Goal: Navigation & Orientation: Find specific page/section

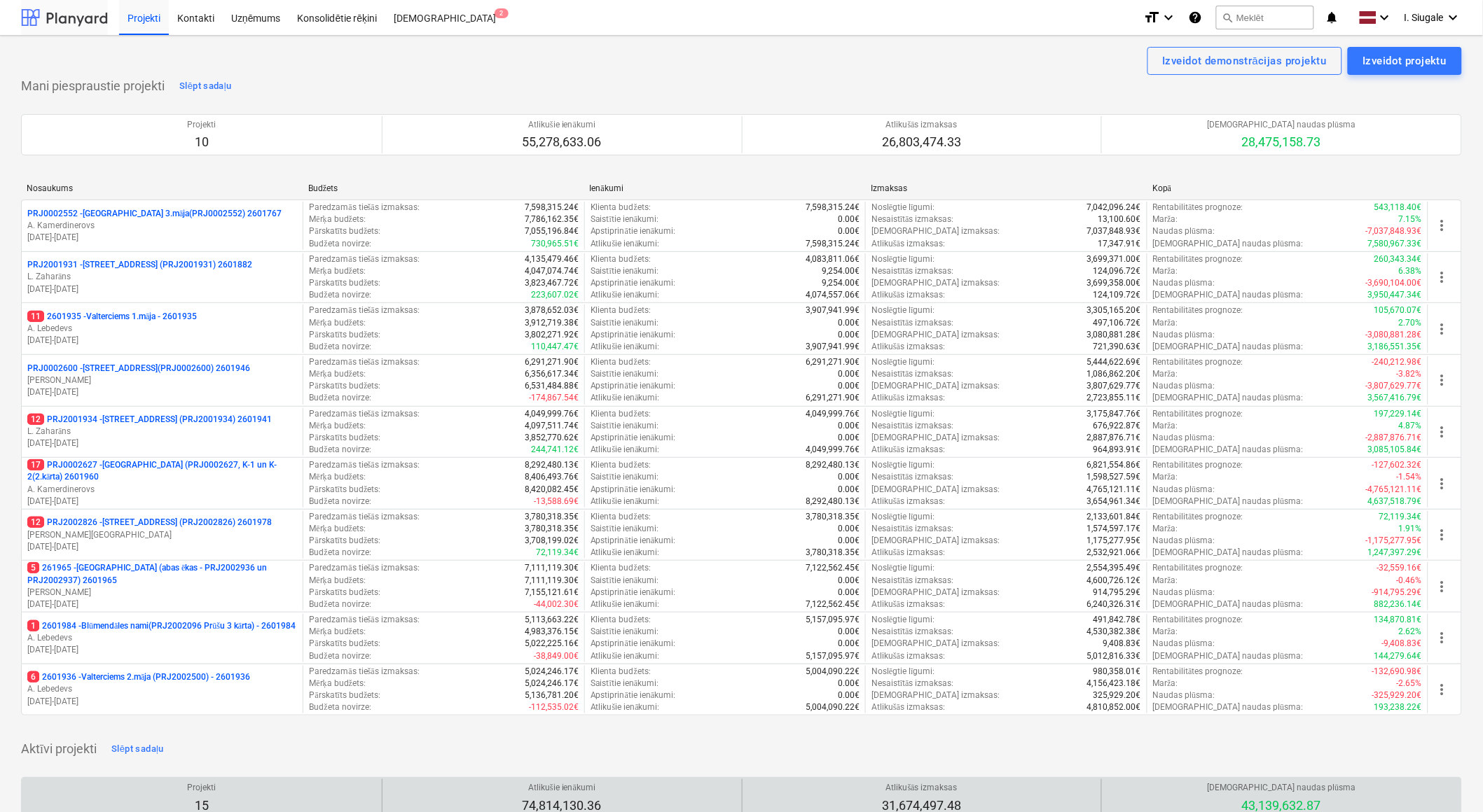
click at [70, 23] on div at bounding box center [64, 18] width 87 height 35
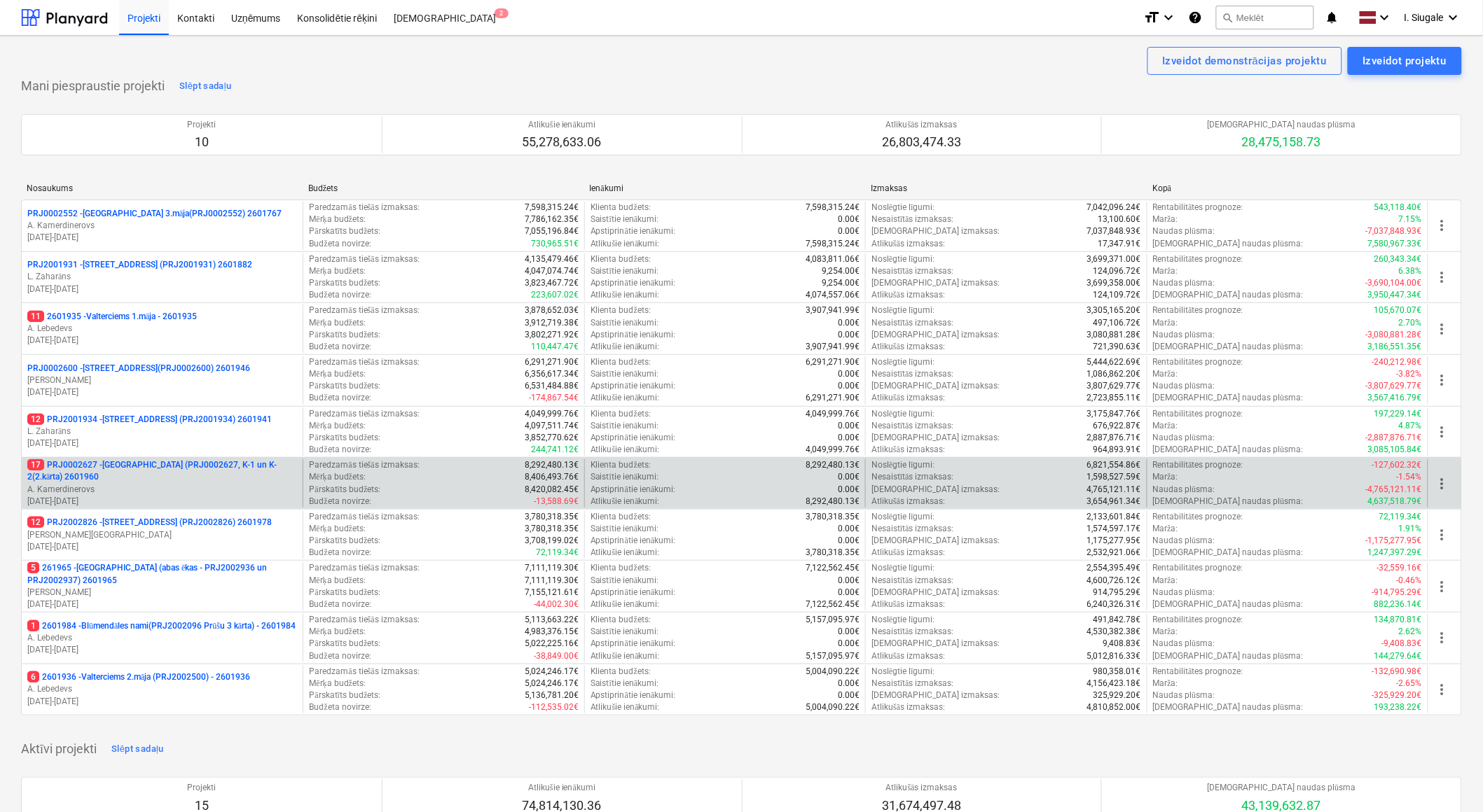
click at [148, 478] on p "17 PRJ0002627 - [GEOGRAPHIC_DATA] (PRJ0002627, K-1 un K-2(2.kārta) 2601960" at bounding box center [162, 471] width 269 height 24
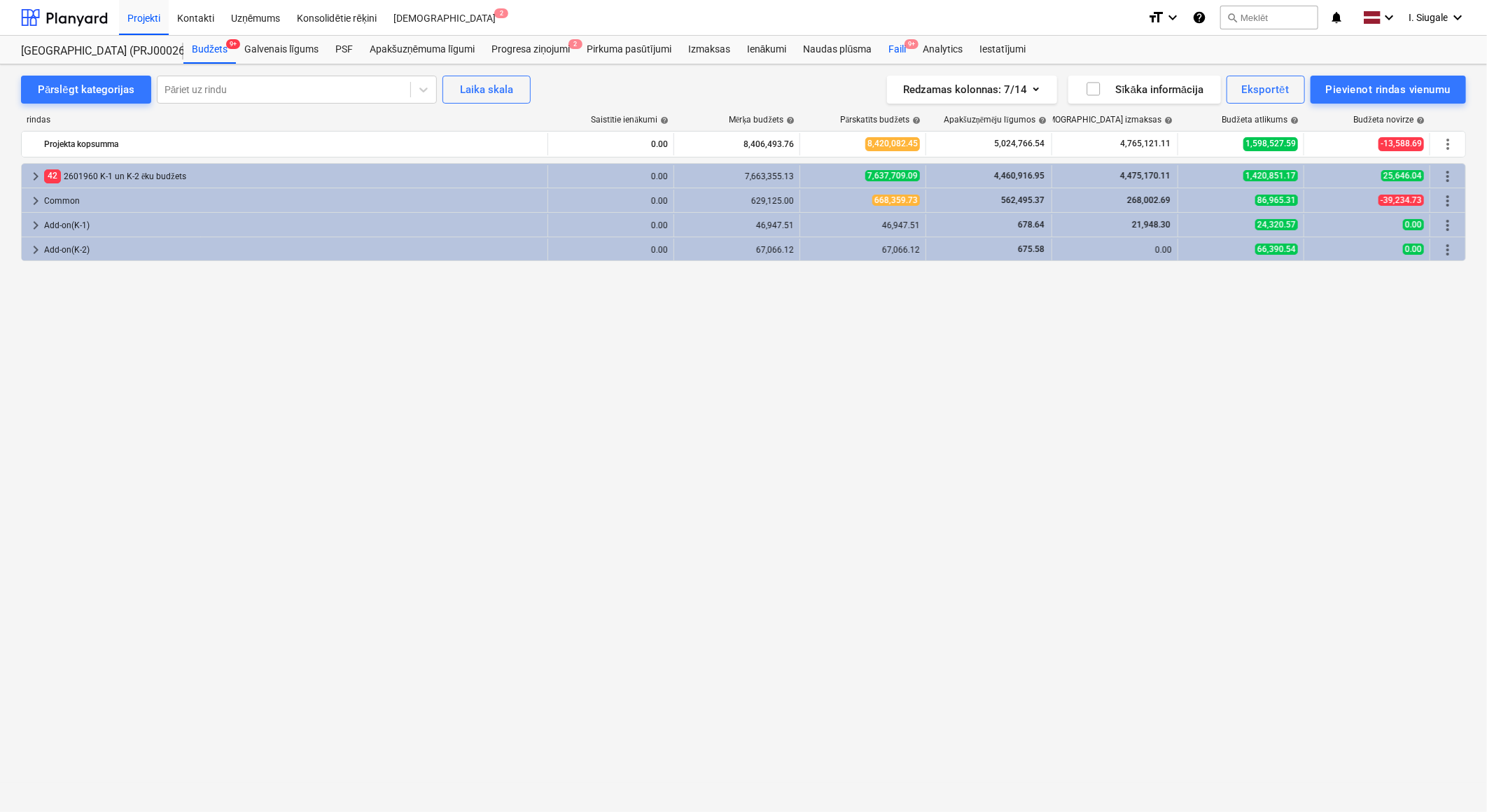
click at [901, 47] on div "Faili 9+" at bounding box center [897, 50] width 34 height 28
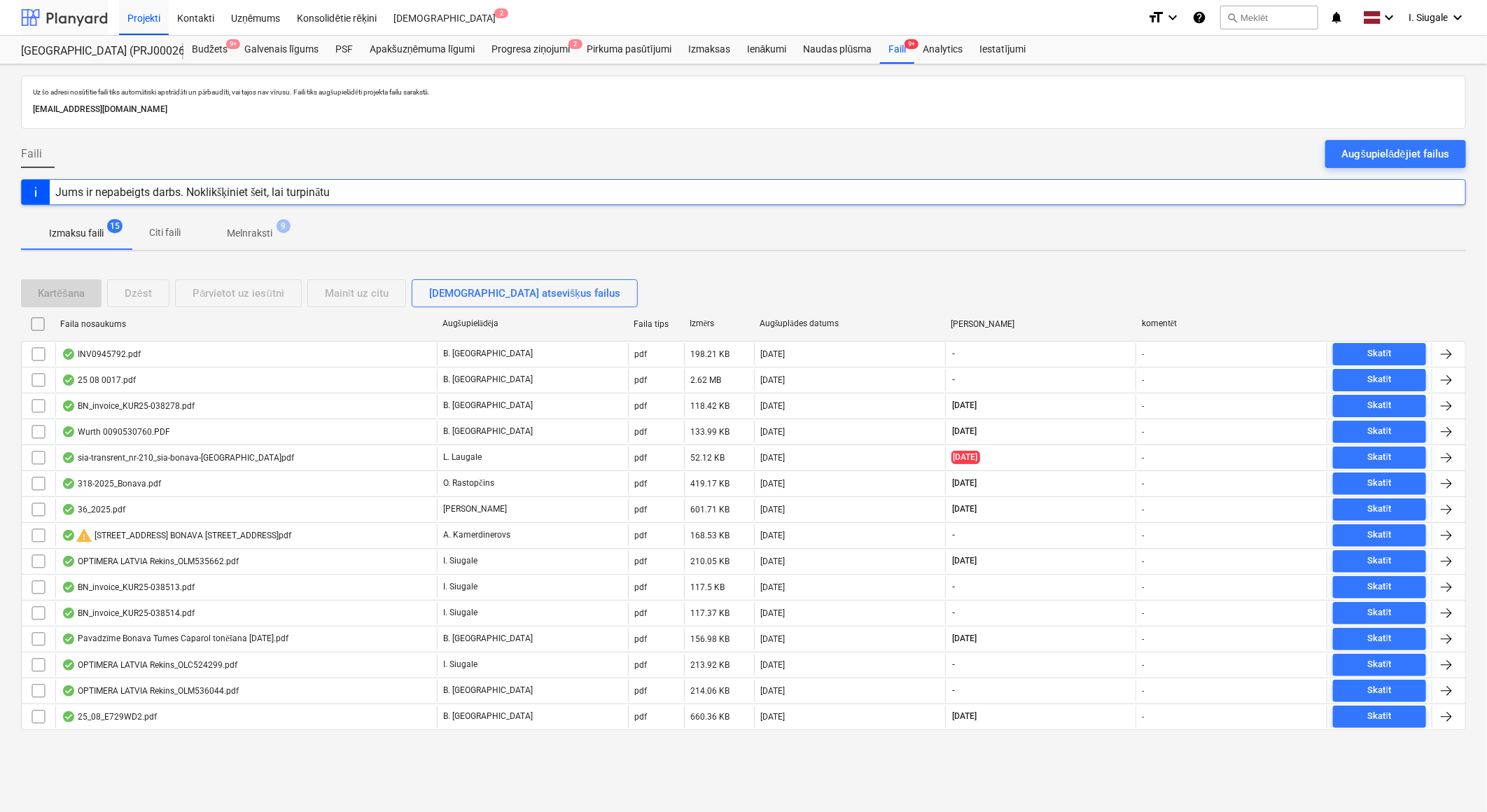
click at [66, 20] on div at bounding box center [64, 18] width 87 height 35
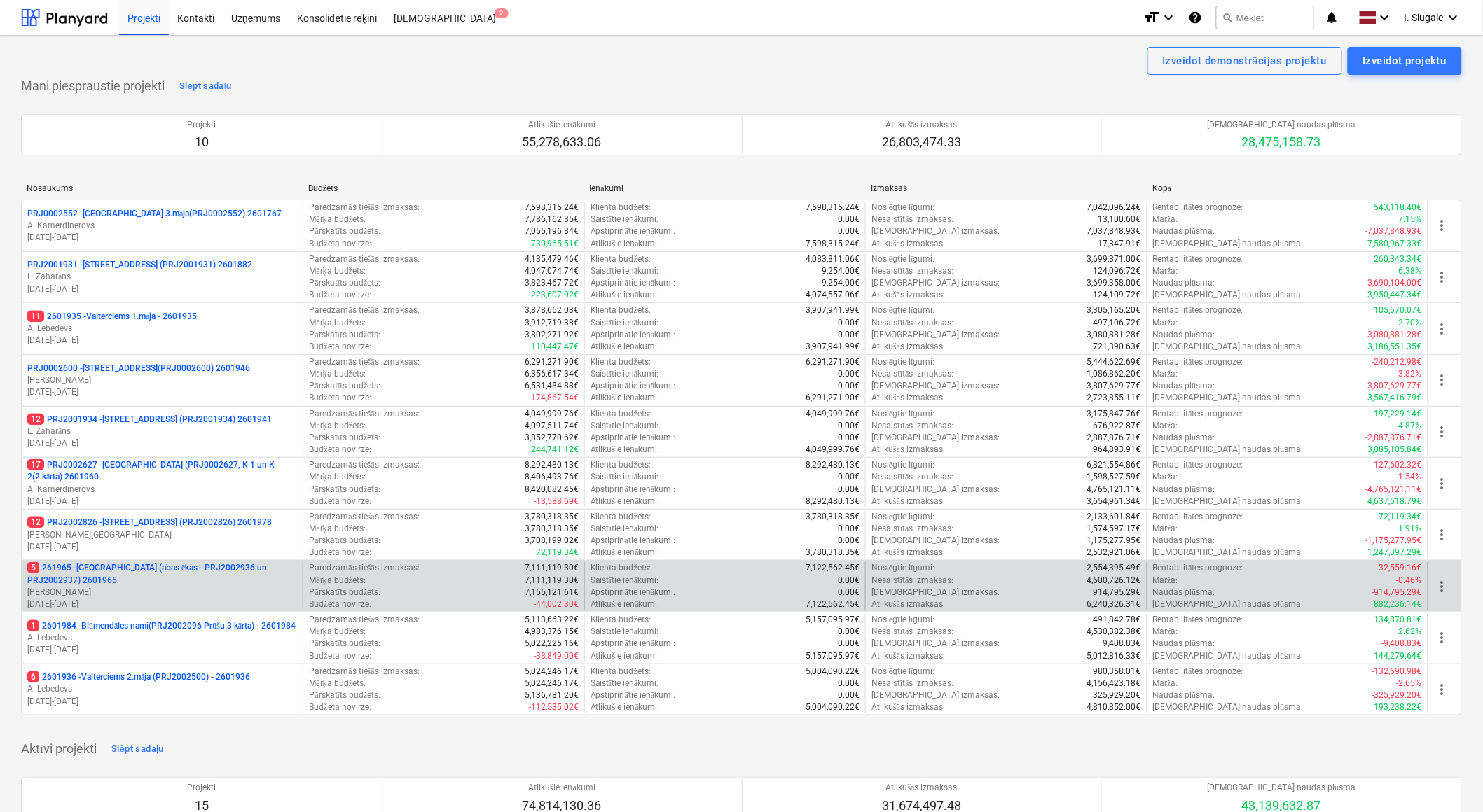
click at [163, 577] on p "5 261965 - [GEOGRAPHIC_DATA] (abas ēkas - PRJ2002936 un PRJ2002937) 2601965" at bounding box center [162, 574] width 269 height 24
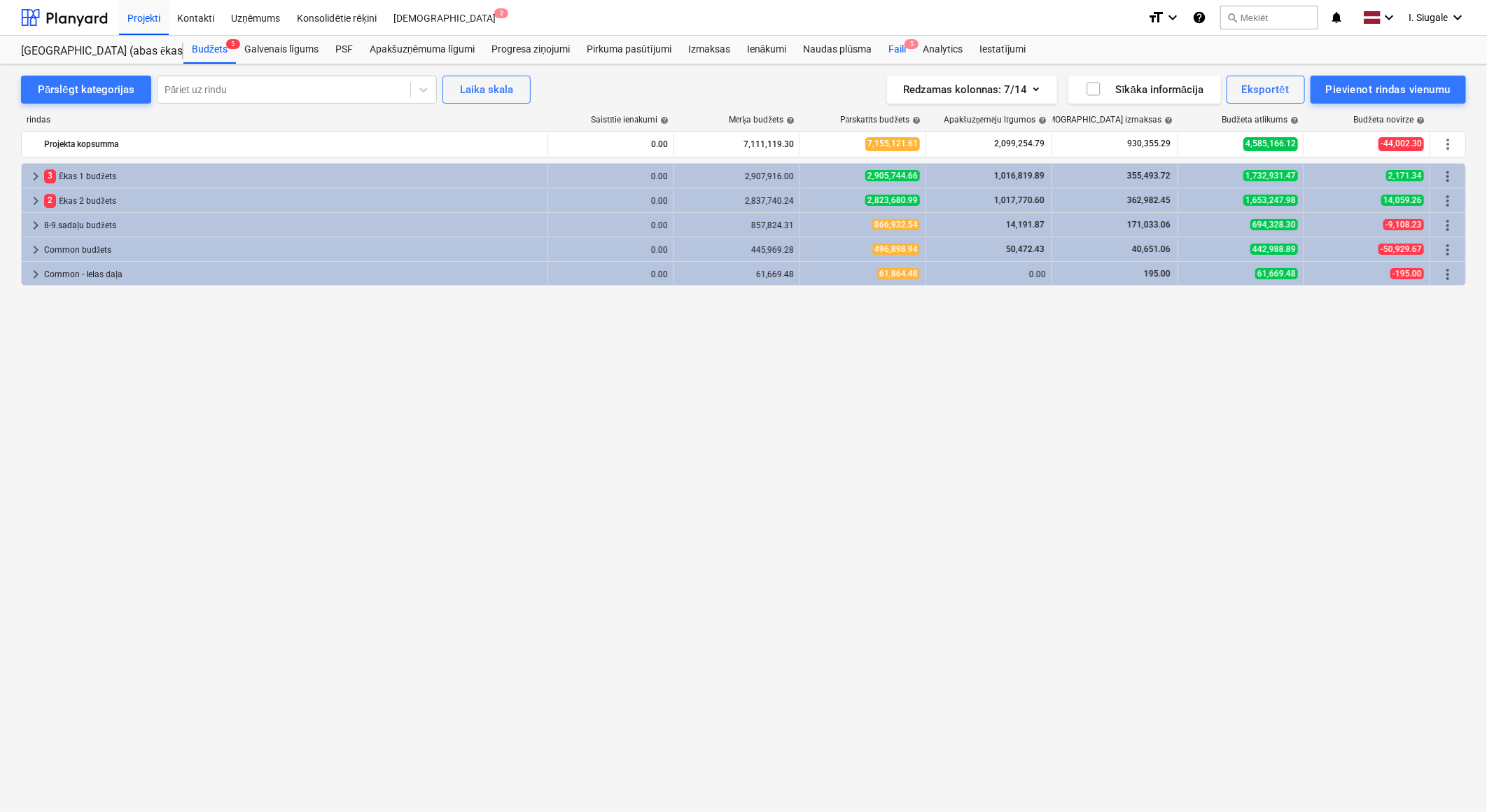
click at [901, 46] on div "Faili 5" at bounding box center [897, 50] width 34 height 28
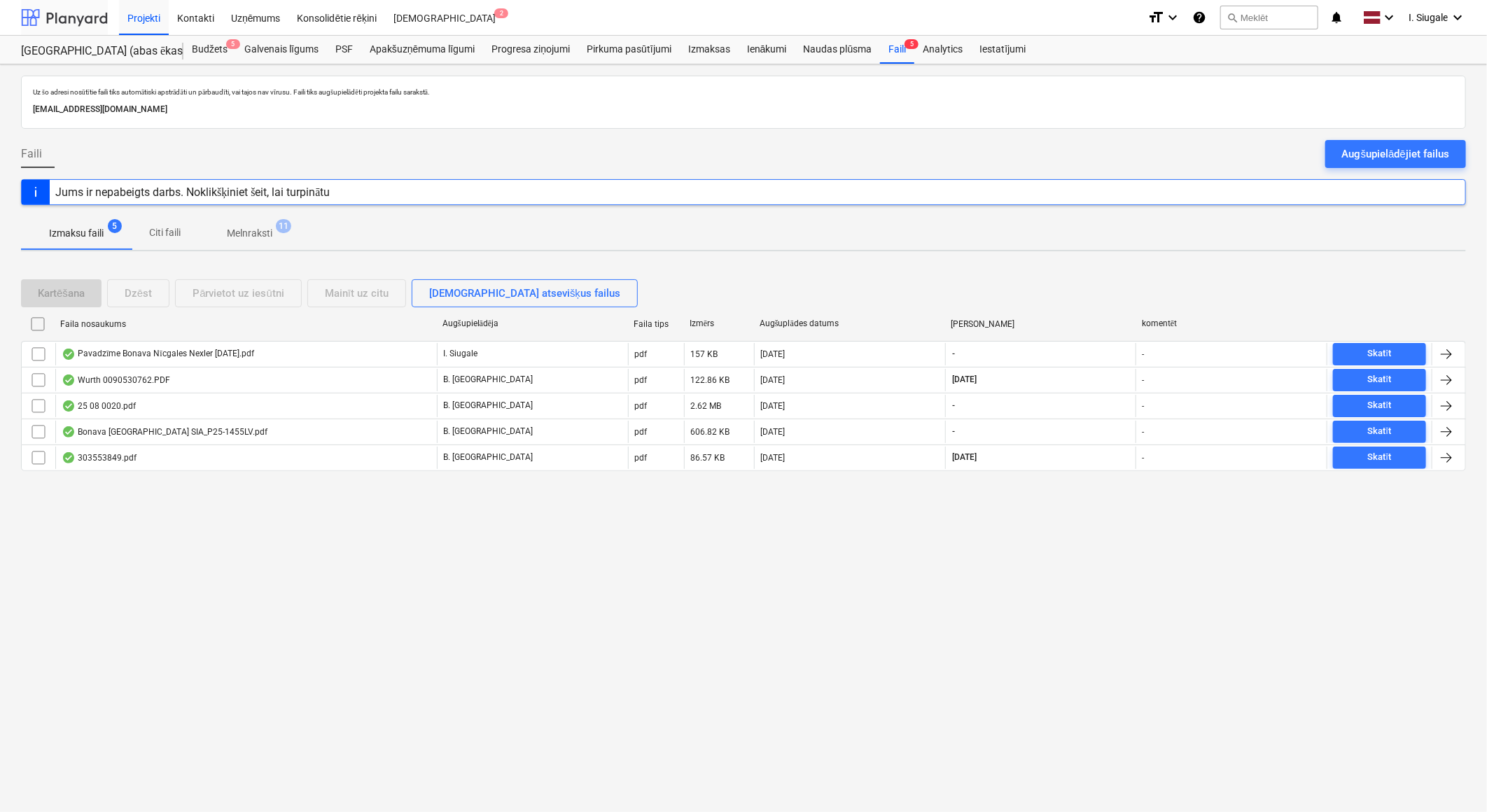
click at [53, 22] on div at bounding box center [64, 18] width 87 height 35
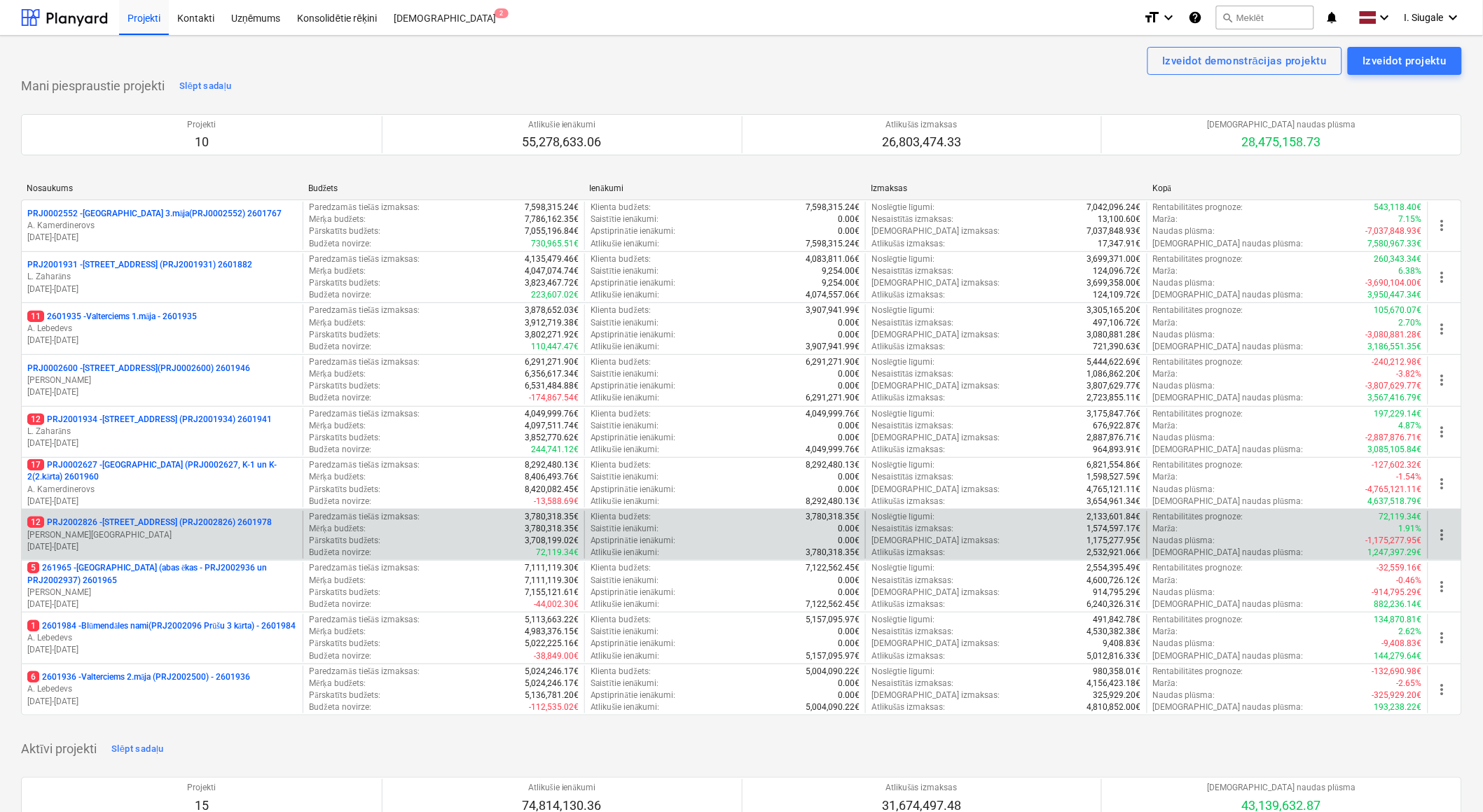
click at [131, 530] on p "[PERSON_NAME][GEOGRAPHIC_DATA]" at bounding box center [162, 535] width 269 height 12
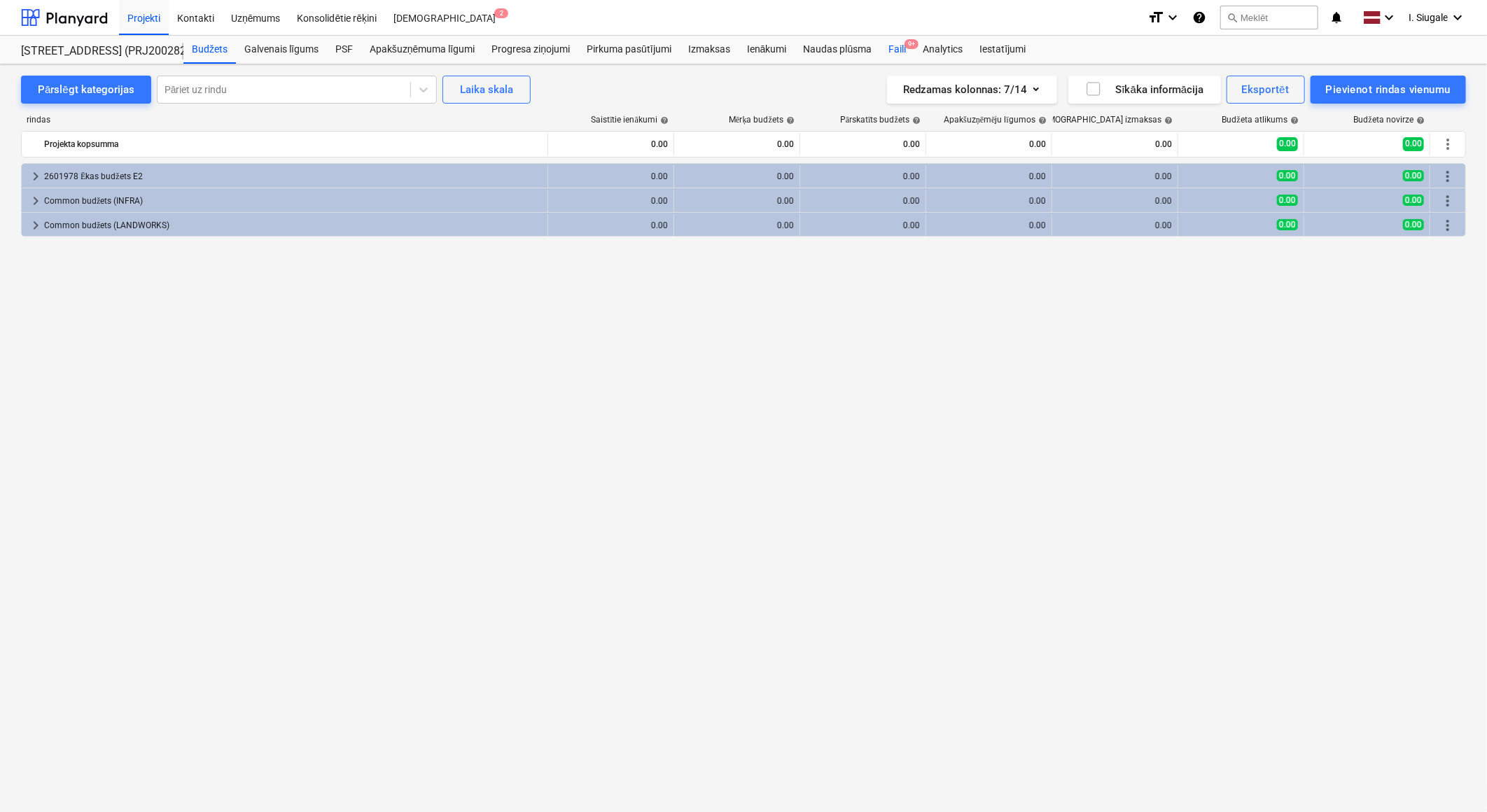
click at [904, 50] on div "Faili 9+" at bounding box center [897, 50] width 34 height 28
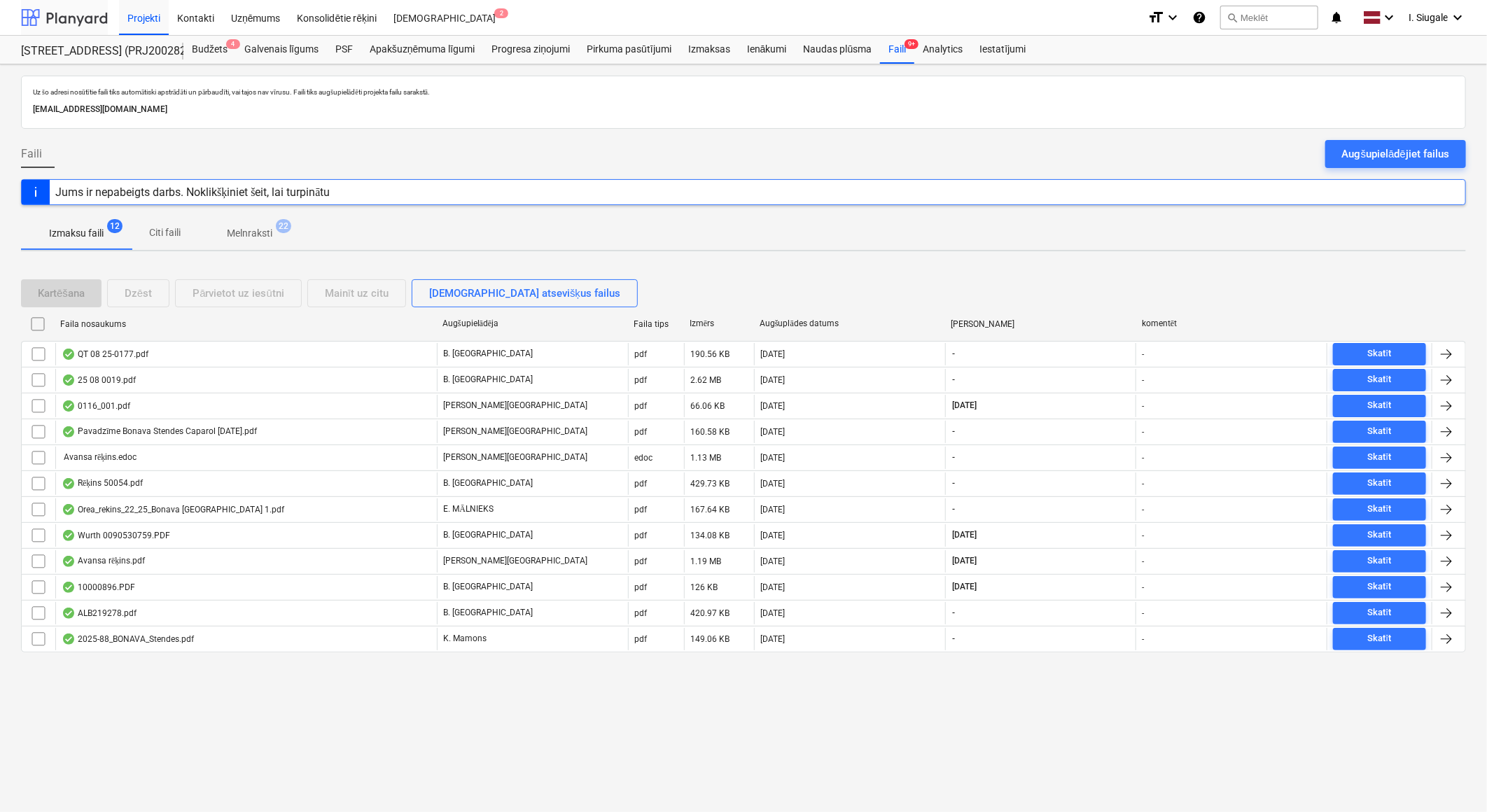
click at [85, 11] on div at bounding box center [64, 18] width 87 height 35
